Goal: Information Seeking & Learning: Learn about a topic

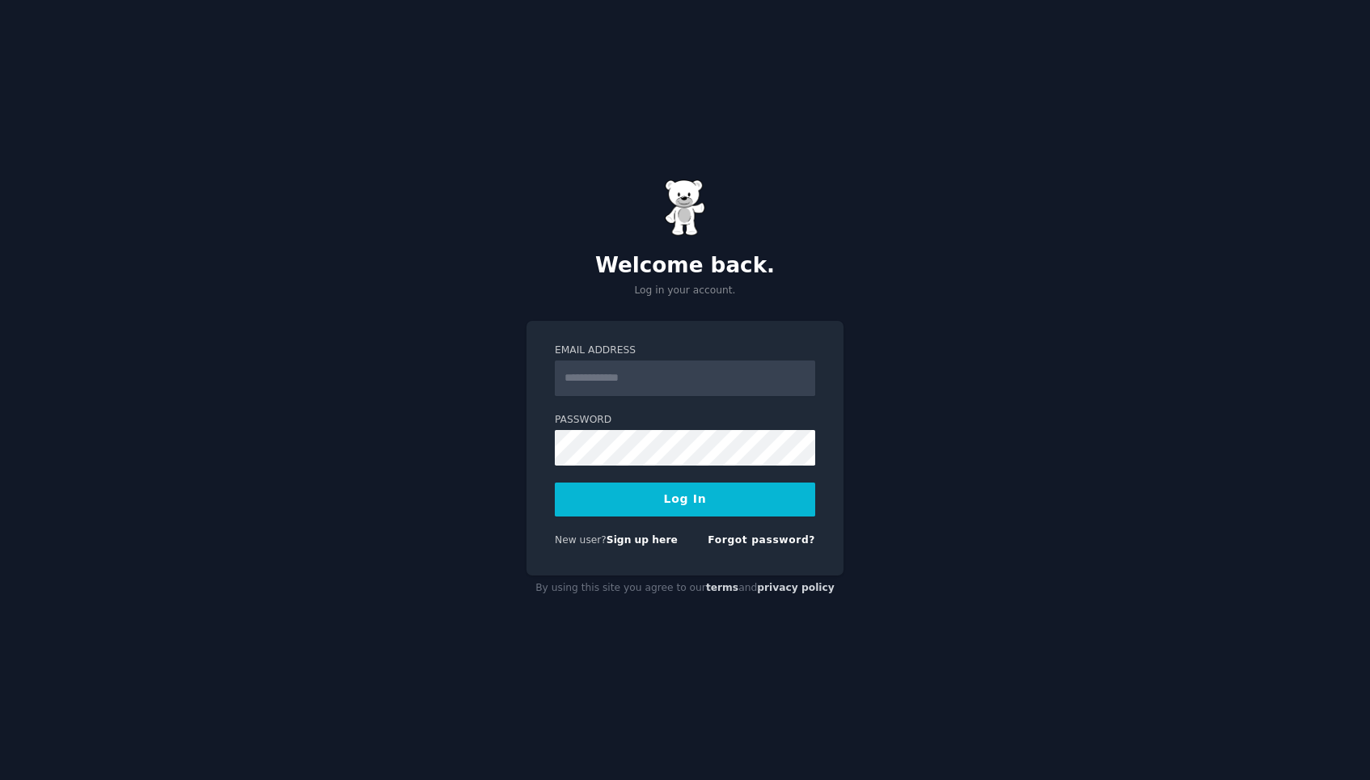
click at [669, 379] on input "Email Address" at bounding box center [685, 379] width 260 height 36
type input "**********"
click at [685, 494] on button "Log In" at bounding box center [685, 500] width 260 height 34
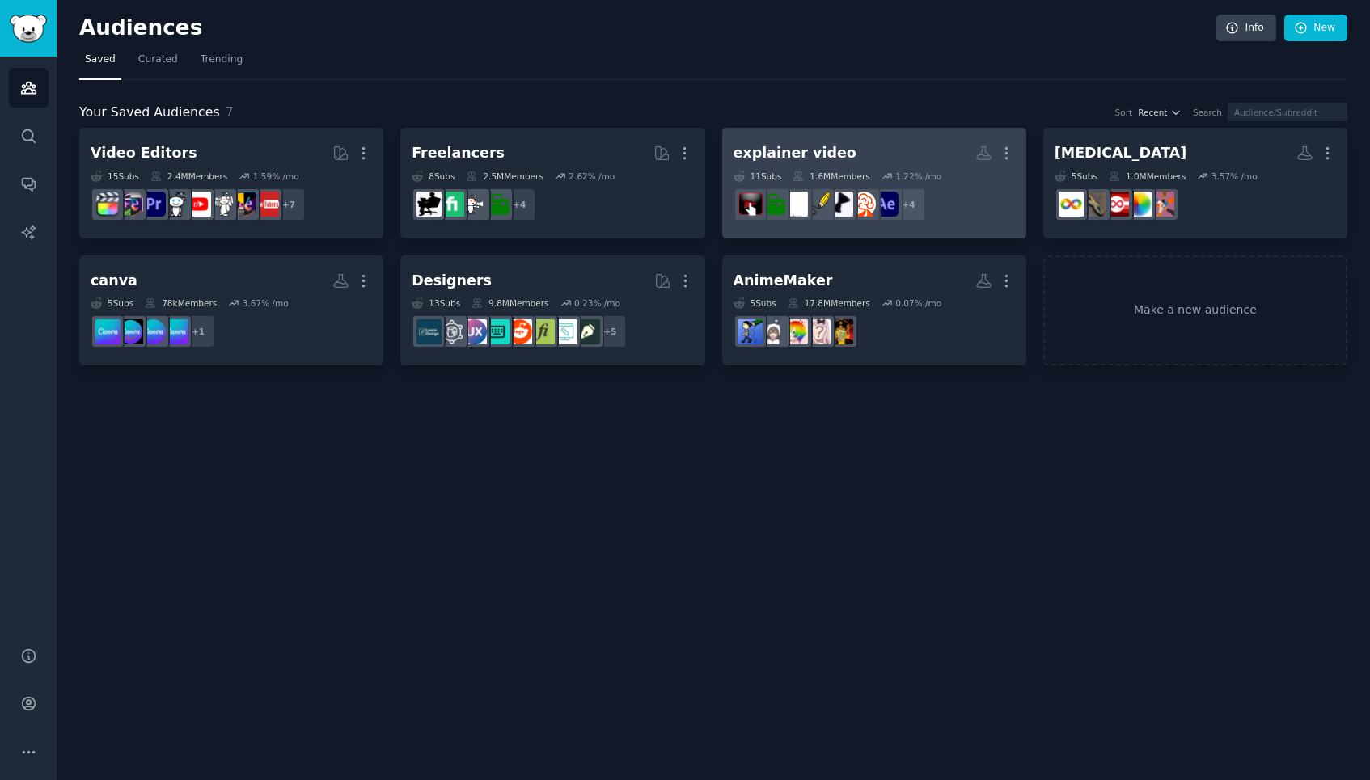
click at [857, 143] on h2 "explainer video More" at bounding box center [873, 153] width 281 height 28
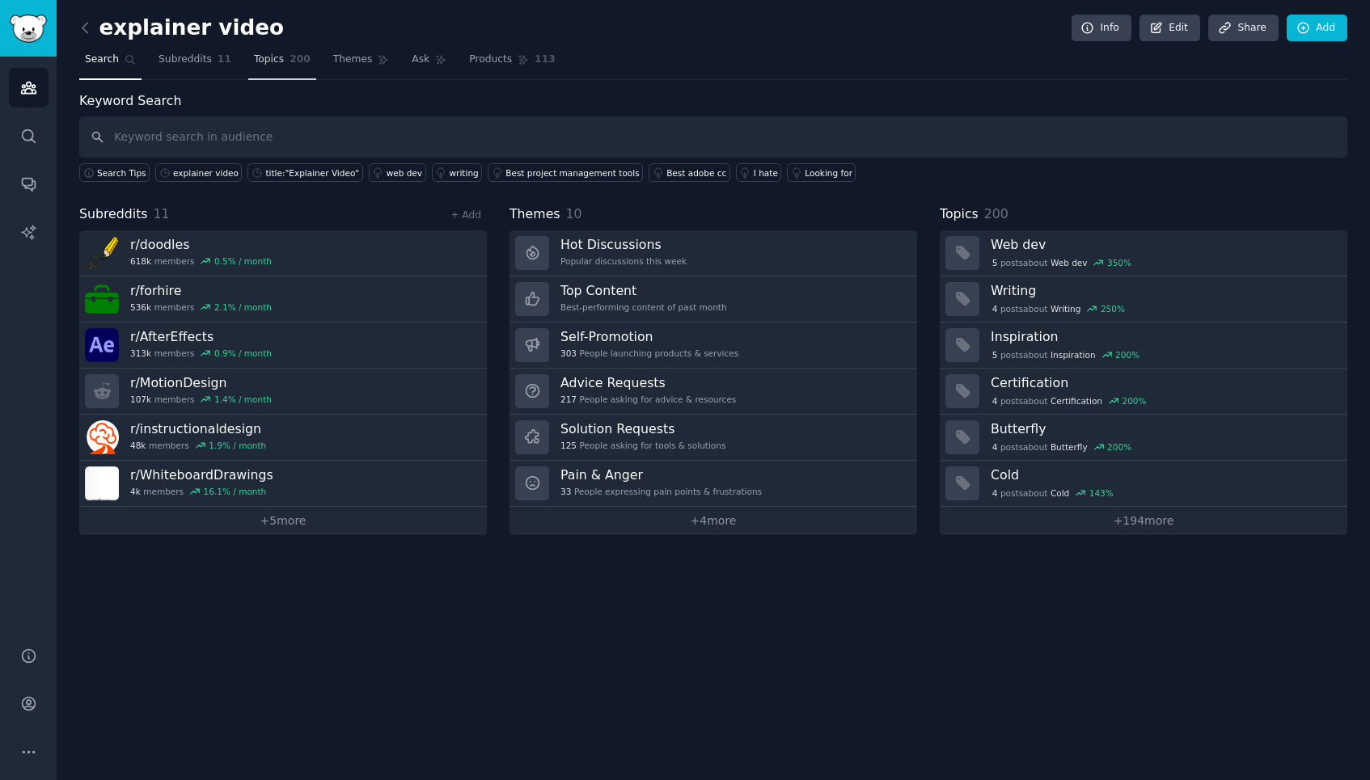
click at [272, 60] on span "Topics" at bounding box center [269, 60] width 30 height 15
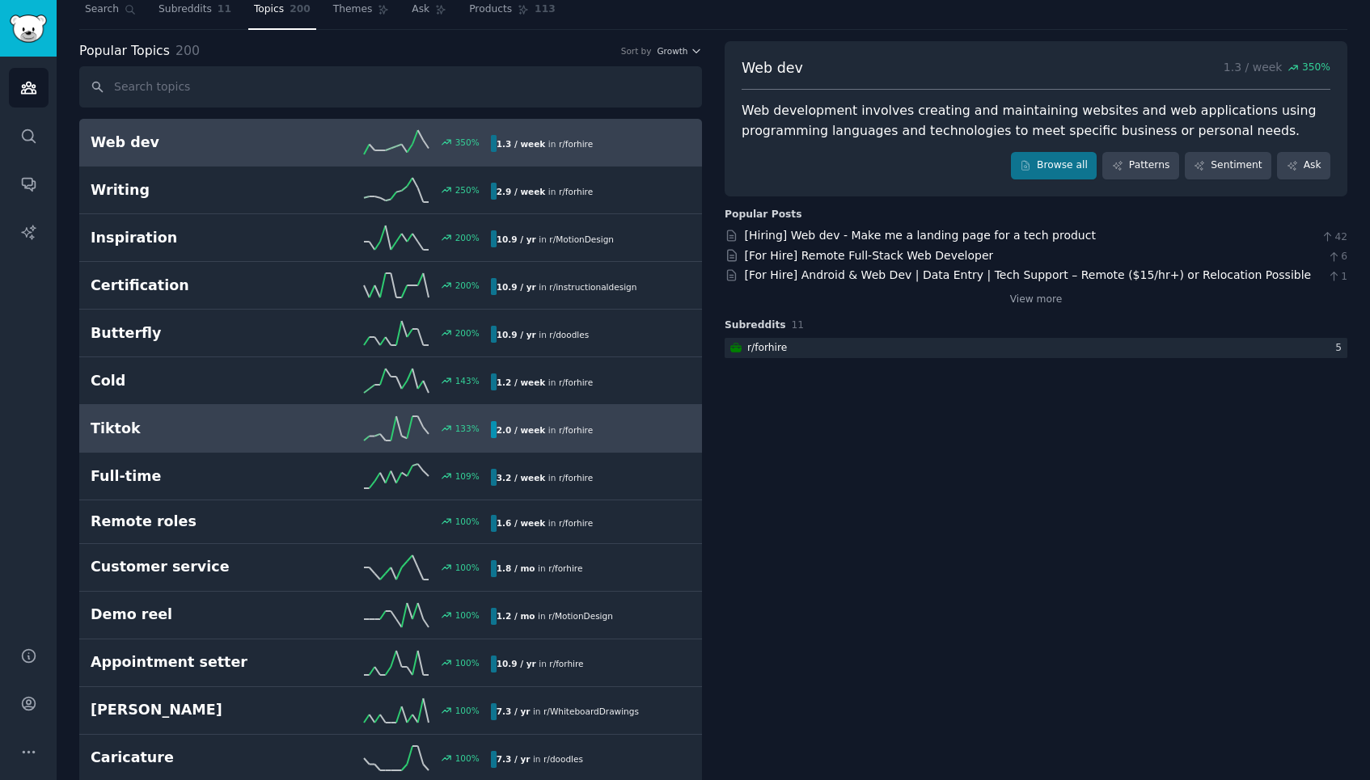
scroll to position [52, 0]
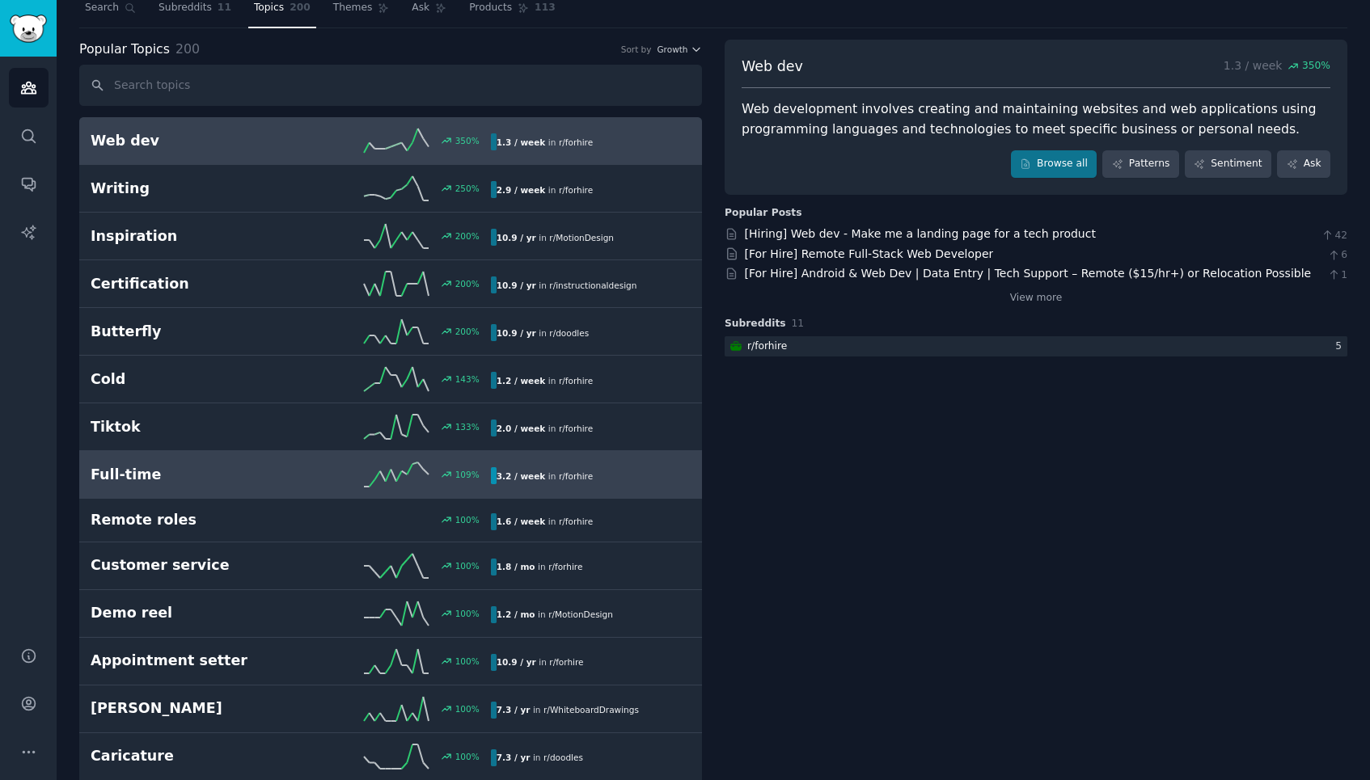
click at [246, 493] on link "Full-time 109 % 3.2 / week in r/ forhire" at bounding box center [390, 475] width 623 height 48
